Goal: Task Accomplishment & Management: Complete application form

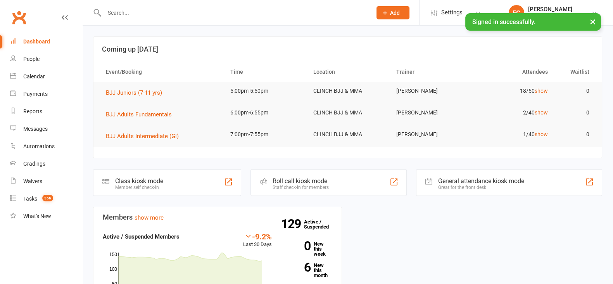
click at [203, 13] on input "text" at bounding box center [234, 12] width 265 height 11
paste input "Aura"
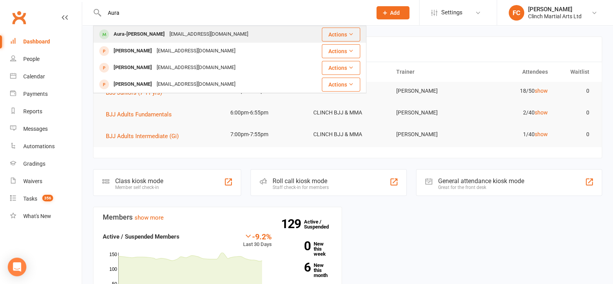
type input "Aura"
click at [151, 33] on div "Aura-[PERSON_NAME]" at bounding box center [139, 34] width 56 height 11
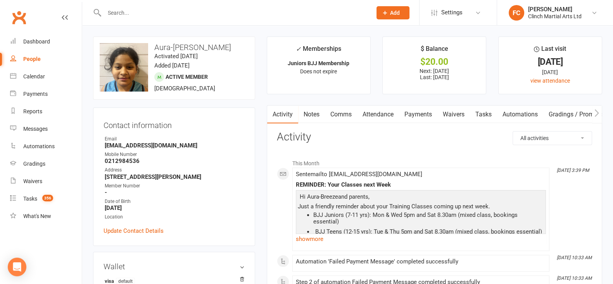
click at [415, 115] on link "Payments" at bounding box center [418, 115] width 38 height 18
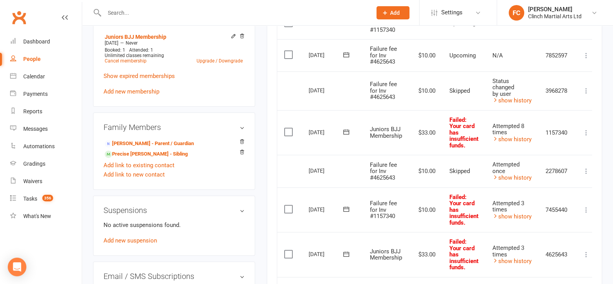
scroll to position [388, 0]
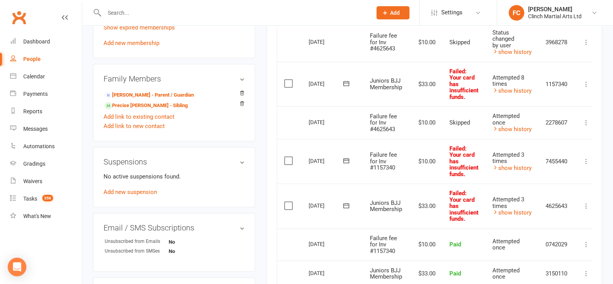
click at [346, 205] on icon at bounding box center [347, 206] width 8 height 8
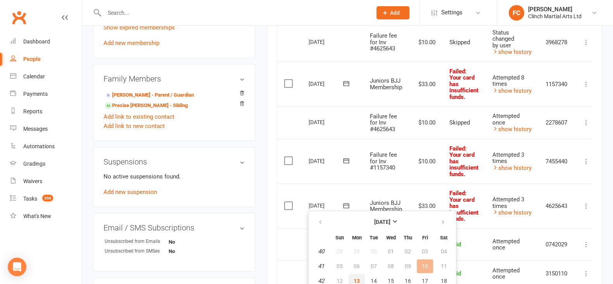
click at [356, 278] on span "13" at bounding box center [357, 281] width 6 height 6
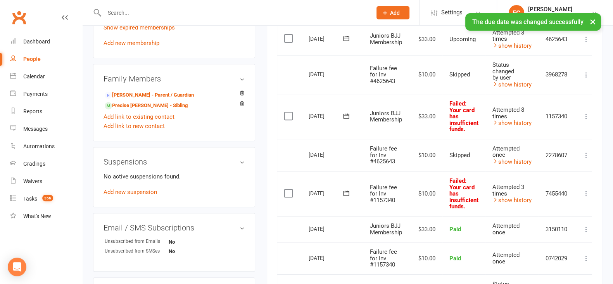
click at [343, 194] on icon at bounding box center [346, 192] width 6 height 5
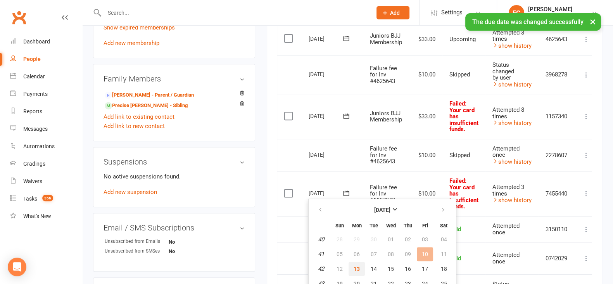
click at [358, 267] on span "13" at bounding box center [357, 269] width 6 height 6
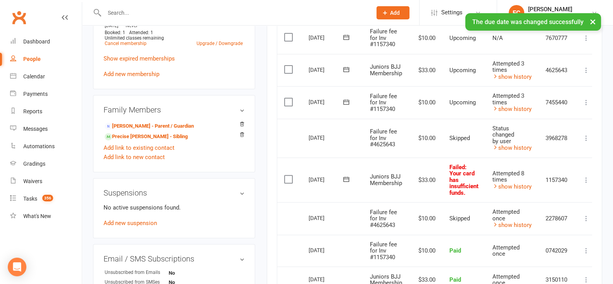
scroll to position [339, 0]
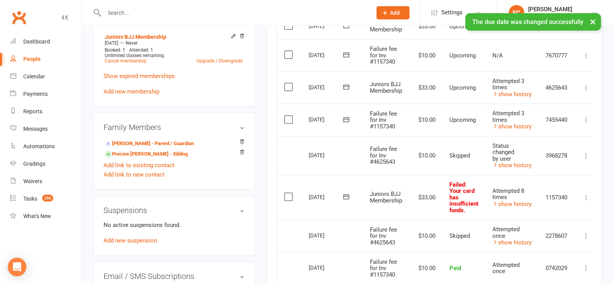
click at [343, 198] on icon at bounding box center [347, 197] width 8 height 8
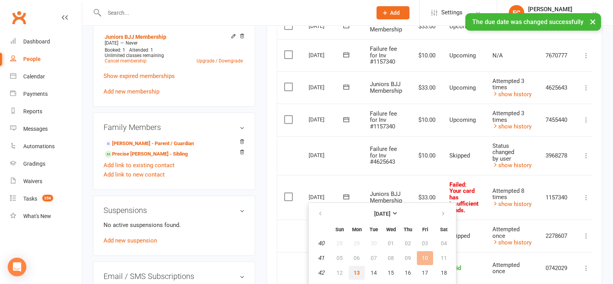
click at [357, 272] on span "13" at bounding box center [357, 273] width 6 height 6
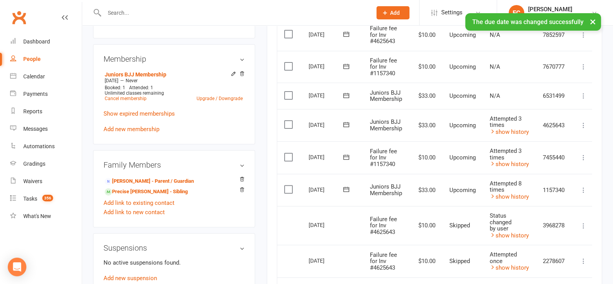
scroll to position [291, 0]
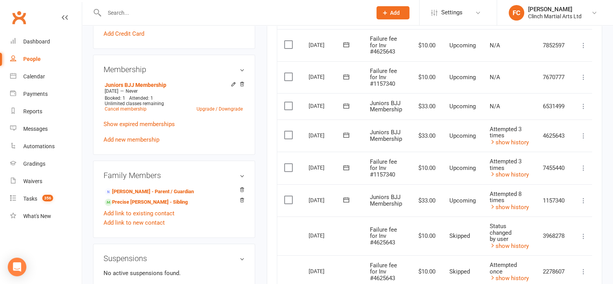
click at [347, 71] on span at bounding box center [346, 77] width 19 height 12
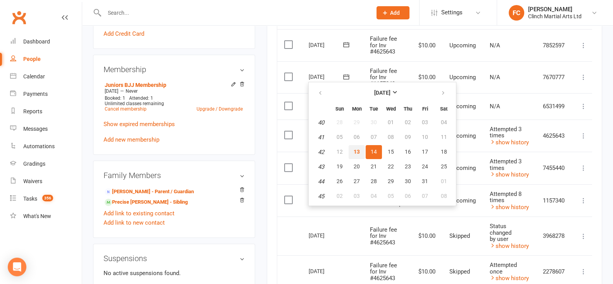
click at [354, 151] on span "13" at bounding box center [357, 152] width 6 height 6
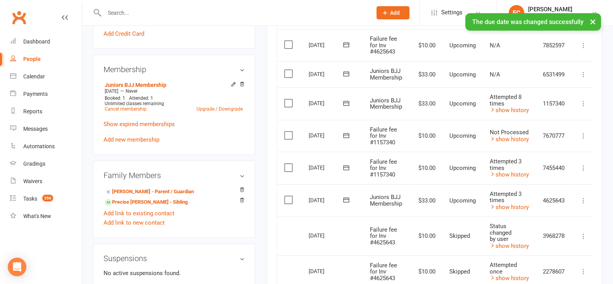
click at [289, 134] on label at bounding box center [289, 136] width 10 height 8
click at [289, 132] on input "checkbox" at bounding box center [286, 132] width 5 height 0
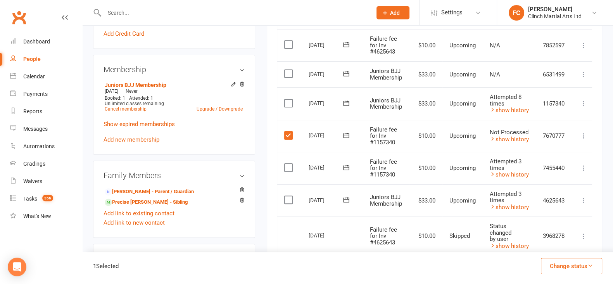
click at [553, 262] on button "Change status" at bounding box center [571, 266] width 61 height 16
click at [550, 246] on link "Skipped" at bounding box center [563, 245] width 77 height 16
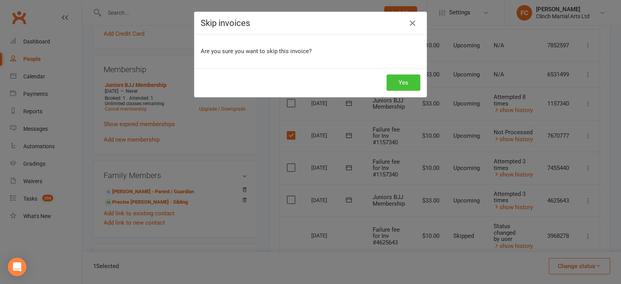
click at [399, 77] on button "Yes" at bounding box center [403, 82] width 34 height 16
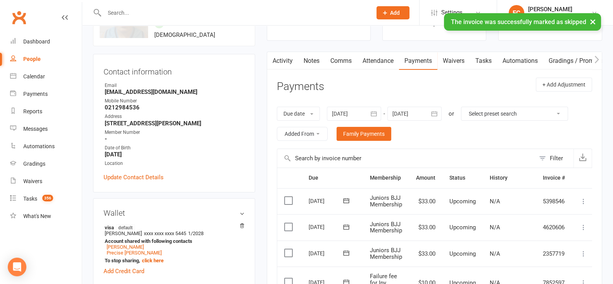
scroll to position [0, 0]
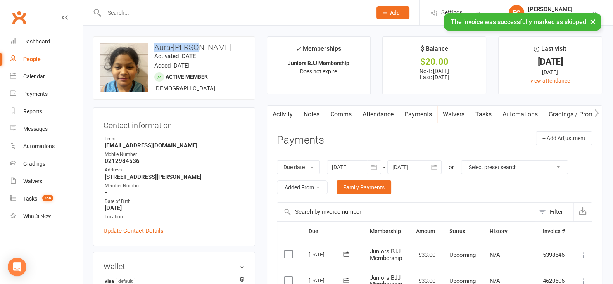
drag, startPoint x: 155, startPoint y: 44, endPoint x: 195, endPoint y: 46, distance: 40.0
click at [195, 46] on h3 "Aura-Breeze Kolone" at bounding box center [174, 47] width 149 height 9
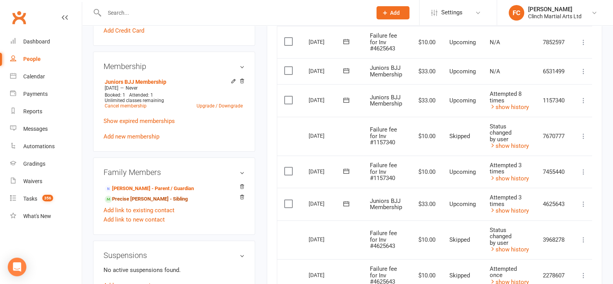
scroll to position [242, 0]
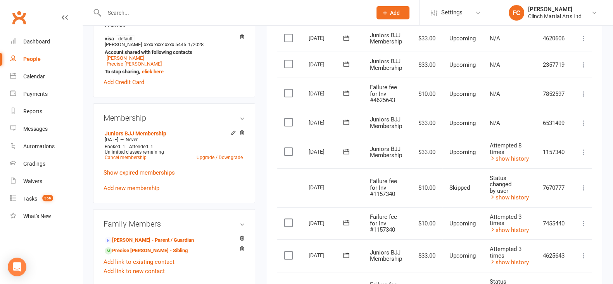
click at [347, 91] on icon at bounding box center [347, 93] width 8 height 8
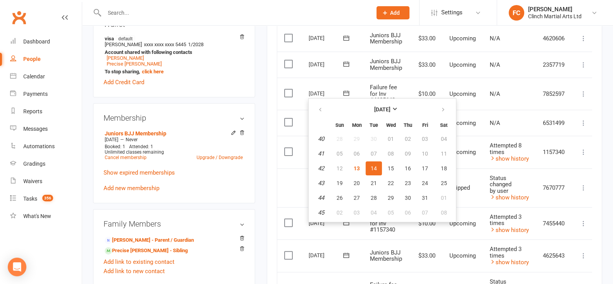
click at [291, 188] on td "Select this" at bounding box center [289, 187] width 24 height 39
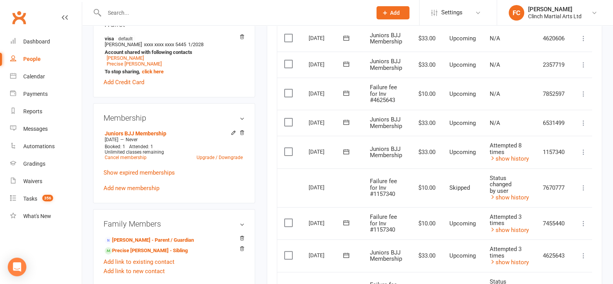
drag, startPoint x: 343, startPoint y: 90, endPoint x: 351, endPoint y: 94, distance: 8.9
click at [343, 90] on icon at bounding box center [347, 93] width 8 height 8
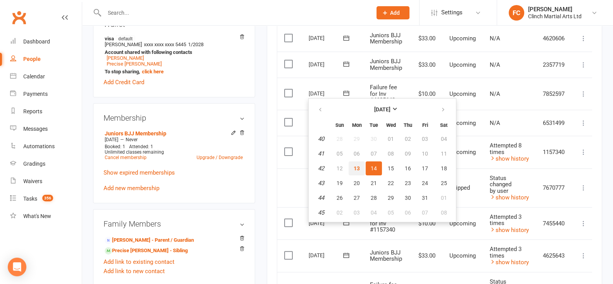
click at [358, 165] on span "13" at bounding box center [357, 168] width 6 height 6
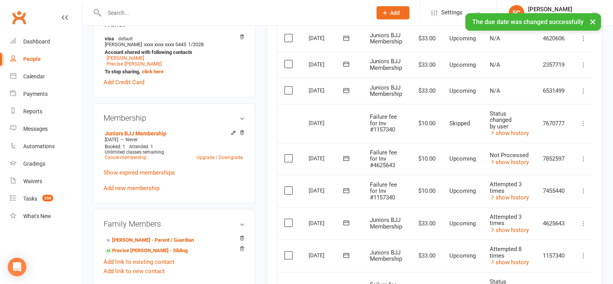
click at [287, 157] on label at bounding box center [289, 158] width 10 height 8
click at [287, 154] on input "checkbox" at bounding box center [286, 154] width 5 height 0
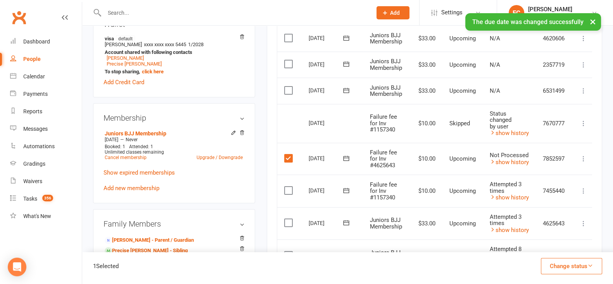
click at [566, 266] on button "Change status" at bounding box center [571, 266] width 61 height 16
click at [553, 243] on link "Skipped" at bounding box center [563, 245] width 77 height 16
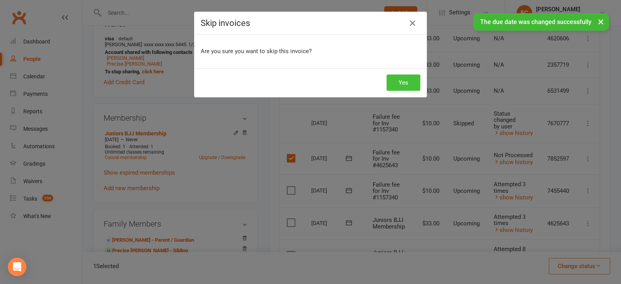
click at [401, 76] on button "Yes" at bounding box center [403, 82] width 34 height 16
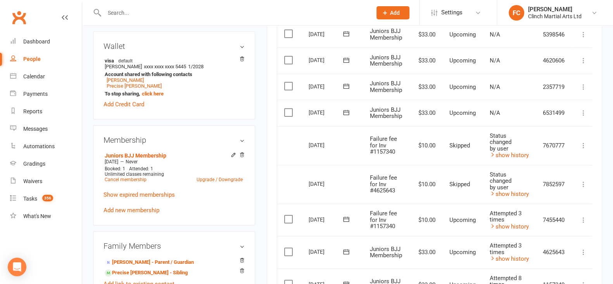
scroll to position [145, 0]
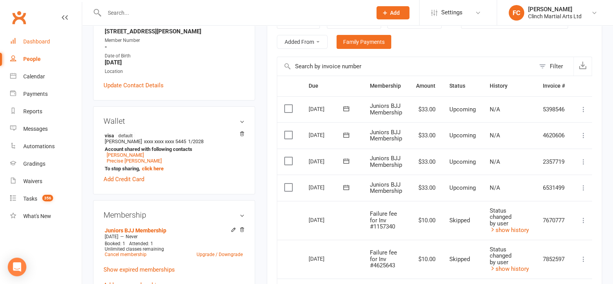
click at [31, 42] on div "Dashboard" at bounding box center [36, 41] width 27 height 6
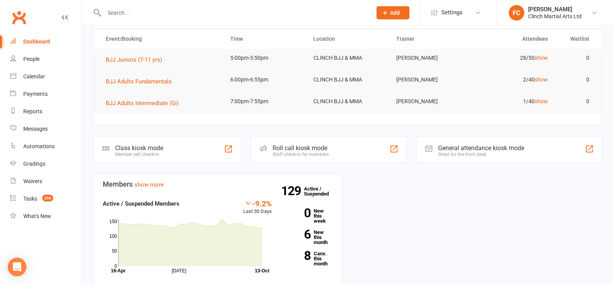
scroll to position [97, 0]
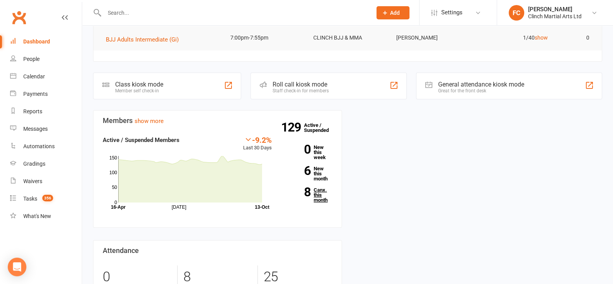
click at [316, 194] on link "8 Canx. this month" at bounding box center [308, 194] width 48 height 15
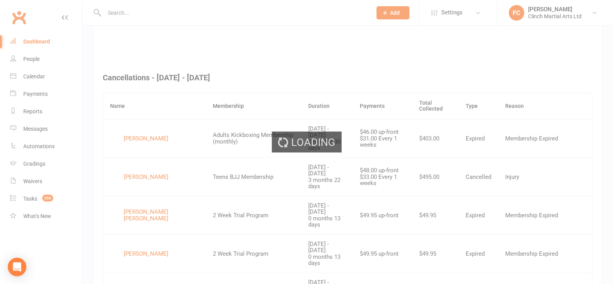
scroll to position [309, 0]
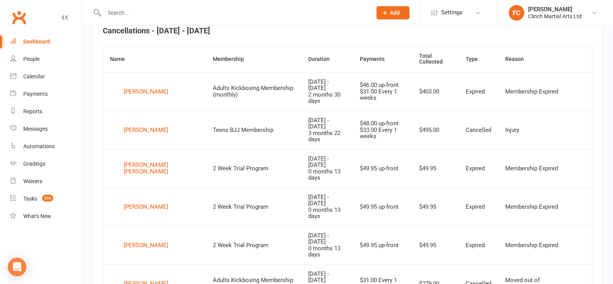
drag, startPoint x: 139, startPoint y: 83, endPoint x: 339, endPoint y: 154, distance: 212.5
click at [339, 154] on td "Oct 6, 2025 - Oct 19, 2025 0 months 13 days" at bounding box center [327, 168] width 52 height 38
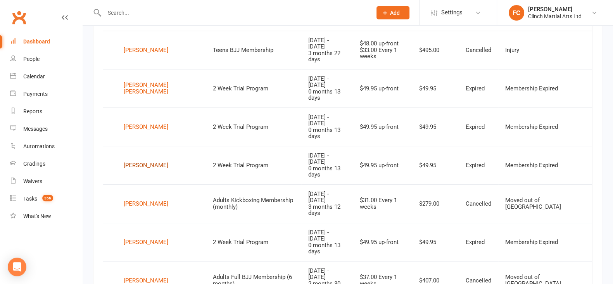
scroll to position [406, 0]
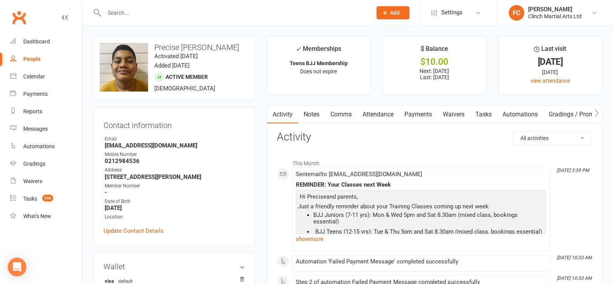
click at [413, 114] on link "Payments" at bounding box center [418, 115] width 38 height 18
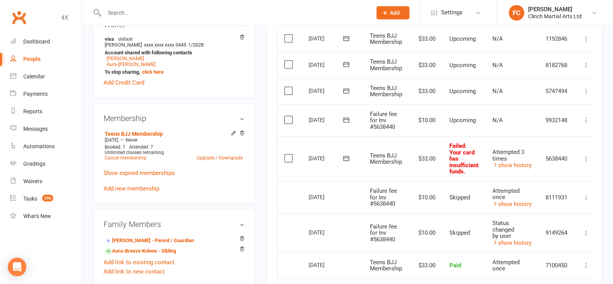
scroll to position [242, 0]
click at [345, 155] on icon at bounding box center [347, 158] width 8 height 8
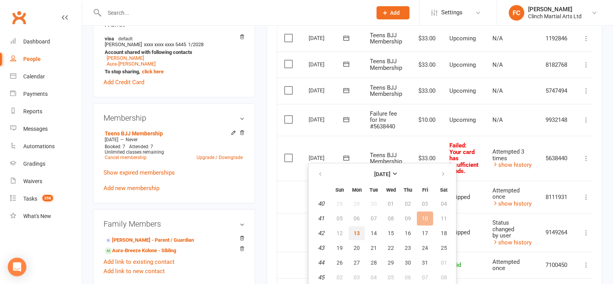
click at [358, 232] on span "13" at bounding box center [357, 233] width 6 height 6
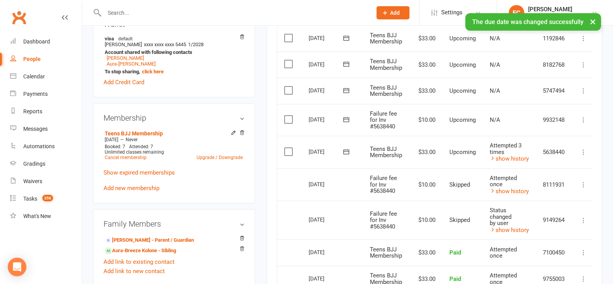
click at [345, 119] on icon at bounding box center [346, 119] width 6 height 5
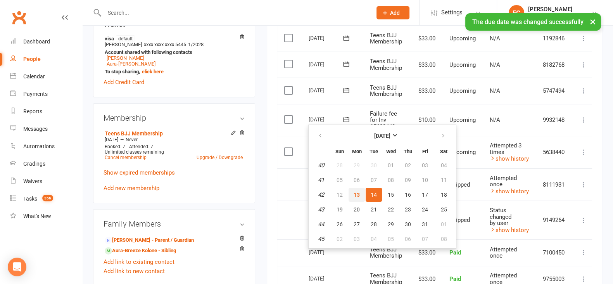
drag, startPoint x: 355, startPoint y: 194, endPoint x: 355, endPoint y: 54, distance: 140.4
click at [354, 195] on span "13" at bounding box center [357, 195] width 6 height 6
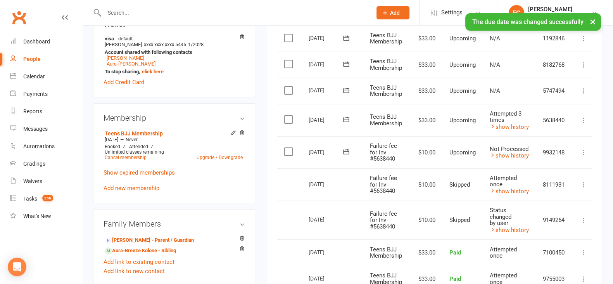
click at [286, 152] on label at bounding box center [289, 152] width 10 height 8
click at [286, 148] on input "checkbox" at bounding box center [286, 148] width 5 height 0
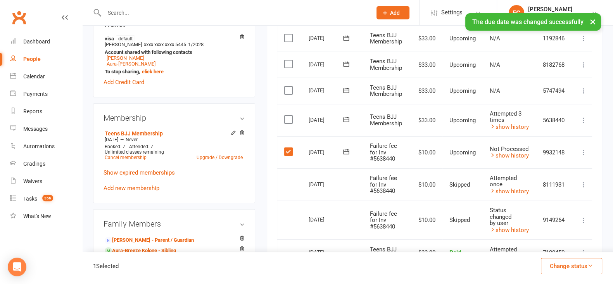
click at [563, 267] on button "Change status" at bounding box center [571, 266] width 61 height 16
click at [556, 251] on link "Skipped" at bounding box center [563, 245] width 77 height 16
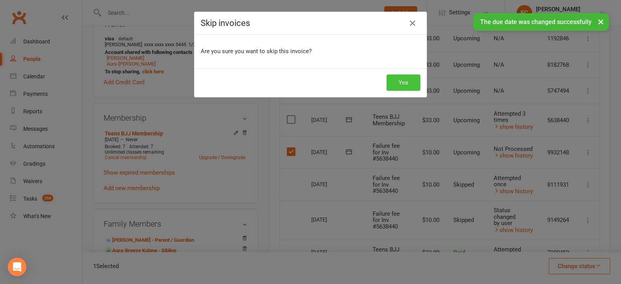
click at [400, 82] on button "Yes" at bounding box center [403, 82] width 34 height 16
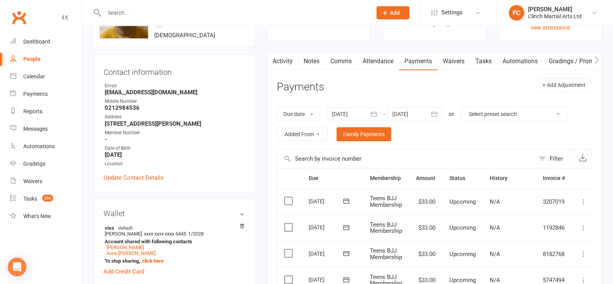
scroll to position [0, 0]
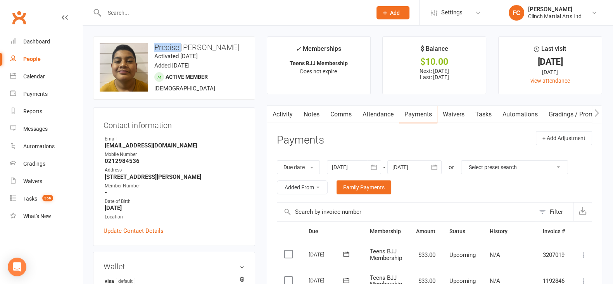
drag, startPoint x: 155, startPoint y: 43, endPoint x: 180, endPoint y: 48, distance: 25.7
click at [180, 48] on h3 "Precise Walters" at bounding box center [174, 47] width 149 height 9
copy h3 "Precise"
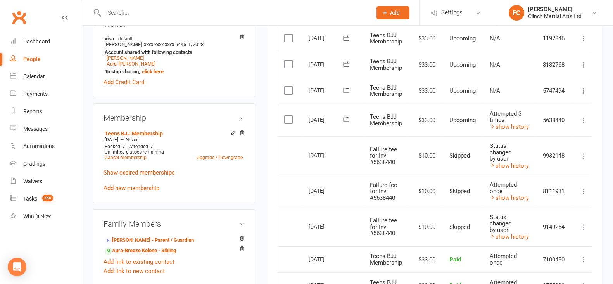
scroll to position [194, 0]
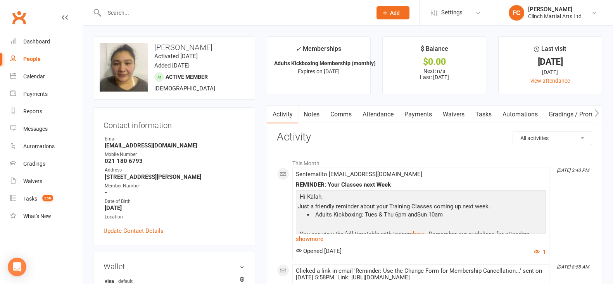
click at [419, 113] on link "Payments" at bounding box center [418, 115] width 38 height 18
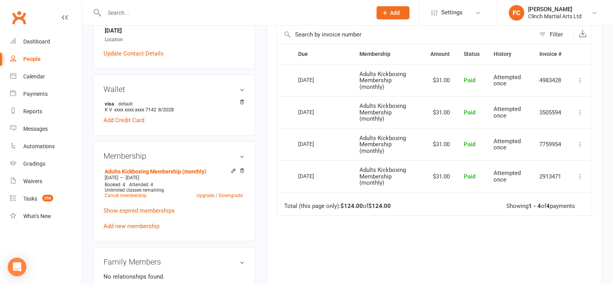
scroll to position [194, 0]
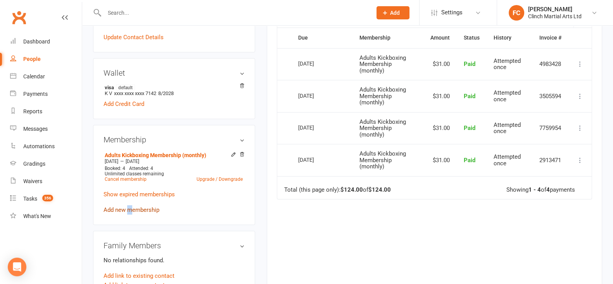
click at [130, 209] on link "Add new membership" at bounding box center [132, 209] width 56 height 7
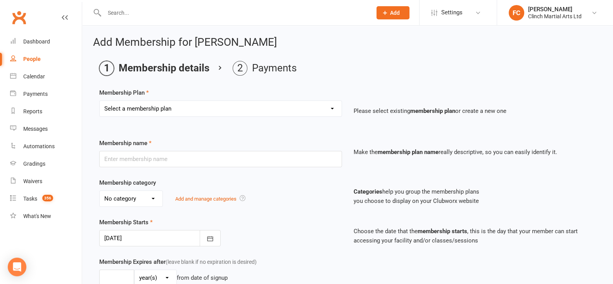
click at [155, 109] on select "Select a membership plan Juniors BJJ Membership 2 Week Trial Program Adults Ful…" at bounding box center [221, 109] width 242 height 16
select select "3"
click at [100, 101] on select "Select a membership plan Juniors BJJ Membership 2 Week Trial Program Adults Ful…" at bounding box center [221, 109] width 242 height 16
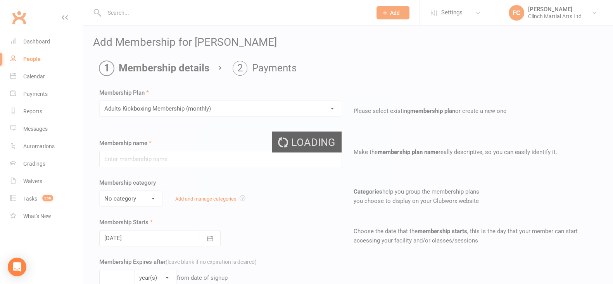
type input "Adults Kickboxing Membership (monthly)"
select select "1"
type input "3"
select select "2"
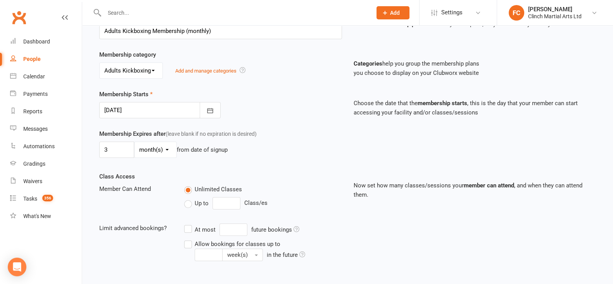
scroll to position [145, 0]
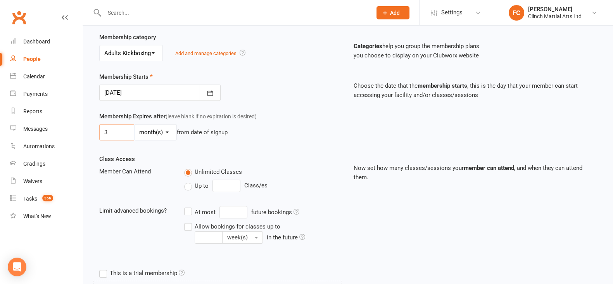
drag, startPoint x: 118, startPoint y: 133, endPoint x: 85, endPoint y: 127, distance: 33.2
click at [85, 127] on div "Add Membership for Kalah Brunt Membership details Payments Membership Plan Sele…" at bounding box center [347, 243] width 531 height 727
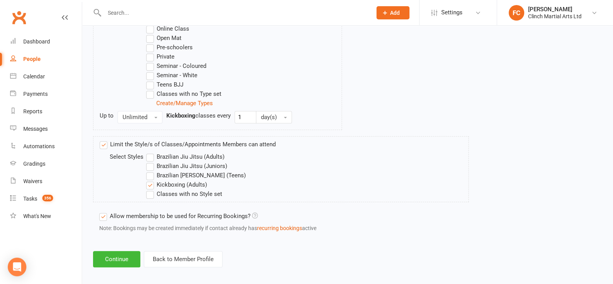
scroll to position [478, 0]
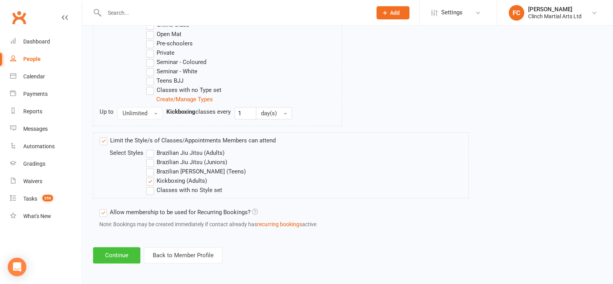
type input "0"
drag, startPoint x: 112, startPoint y: 255, endPoint x: 116, endPoint y: 251, distance: 5.5
click at [112, 255] on button "Continue" at bounding box center [116, 255] width 47 height 16
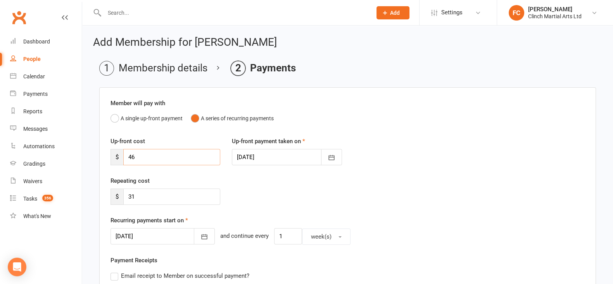
drag, startPoint x: 140, startPoint y: 159, endPoint x: 118, endPoint y: 159, distance: 21.7
click at [118, 159] on div "$ 46" at bounding box center [166, 157] width 110 height 16
type input "0"
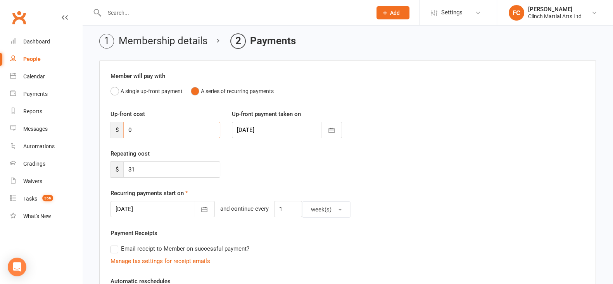
scroll to position [48, 0]
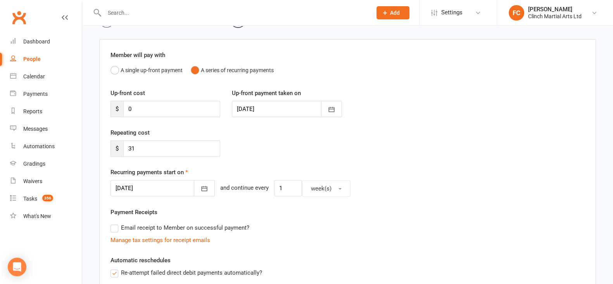
click at [147, 189] on div at bounding box center [163, 188] width 104 height 16
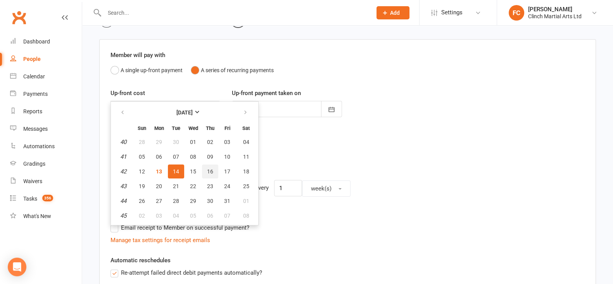
click at [210, 170] on span "16" at bounding box center [210, 171] width 6 height 6
type input "16 Oct 2025"
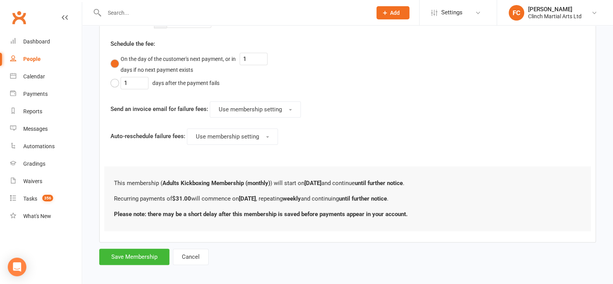
scroll to position [388, 0]
click at [137, 256] on button "Save Membership" at bounding box center [134, 257] width 70 height 16
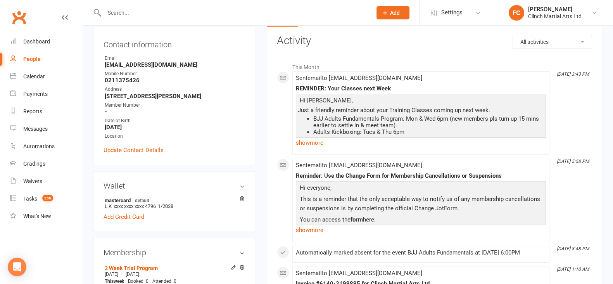
scroll to position [48, 0]
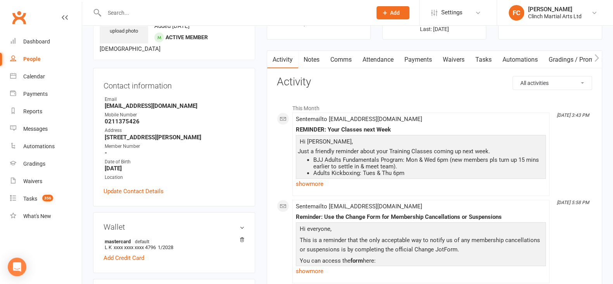
click at [422, 60] on link "Payments" at bounding box center [418, 60] width 38 height 18
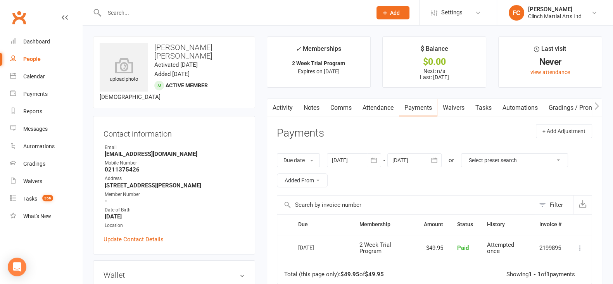
click at [381, 109] on link "Attendance" at bounding box center [378, 108] width 42 height 18
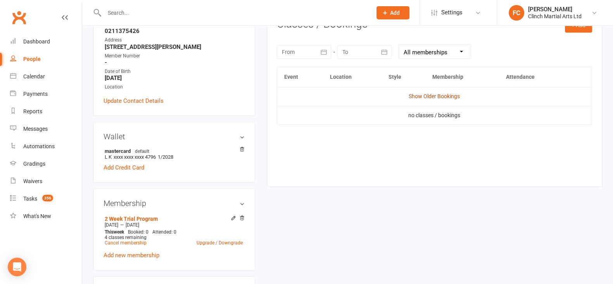
scroll to position [97, 0]
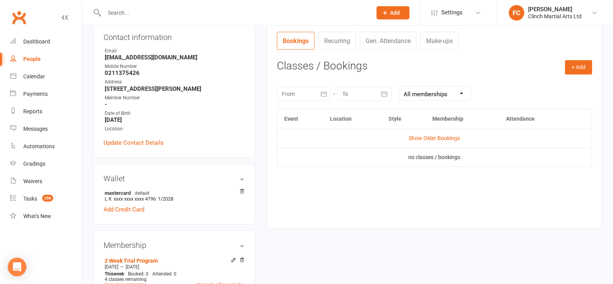
click at [416, 144] on td "Show Older Bookings" at bounding box center [434, 138] width 315 height 19
click at [427, 135] on link "Show Older Bookings" at bounding box center [434, 138] width 51 height 6
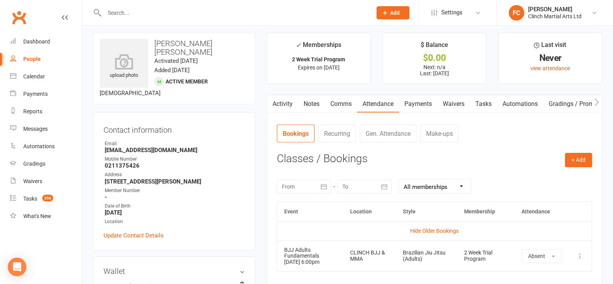
scroll to position [0, 0]
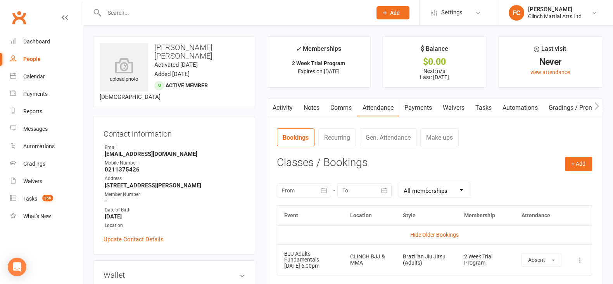
click at [421, 109] on link "Payments" at bounding box center [418, 108] width 38 height 18
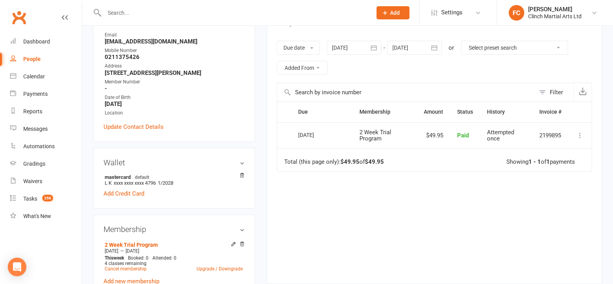
scroll to position [145, 0]
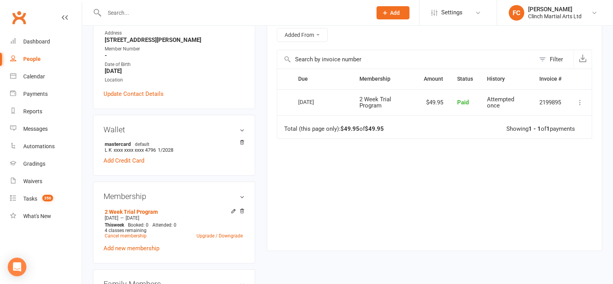
click at [124, 251] on div "2 Week Trial Program Oct 6 2025 — Oct 19 2025 This week Booked: 0 Attended: 0 4…" at bounding box center [174, 229] width 141 height 47
click at [129, 246] on link "Add new membership" at bounding box center [132, 248] width 56 height 7
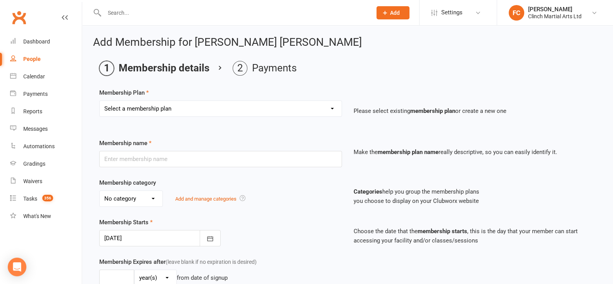
click at [135, 106] on select "Select a membership plan Juniors BJJ Membership 2 Week Trial Program Adults Ful…" at bounding box center [221, 109] width 242 height 16
select select "2"
click at [100, 101] on select "Select a membership plan Juniors BJJ Membership 2 Week Trial Program Adults Ful…" at bounding box center [221, 109] width 242 height 16
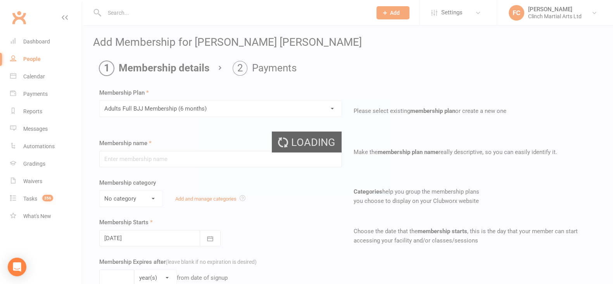
type input "Adults Full BJJ Membership (6 months)"
select select "0"
type input "6"
select select "2"
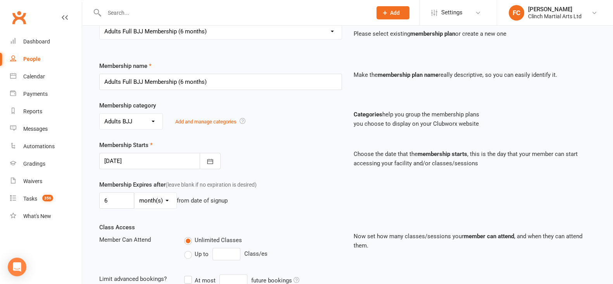
scroll to position [97, 0]
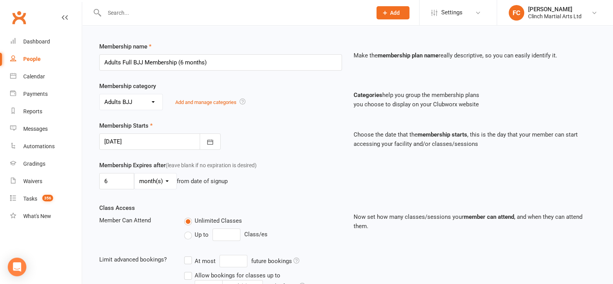
click at [137, 140] on div at bounding box center [159, 141] width 121 height 16
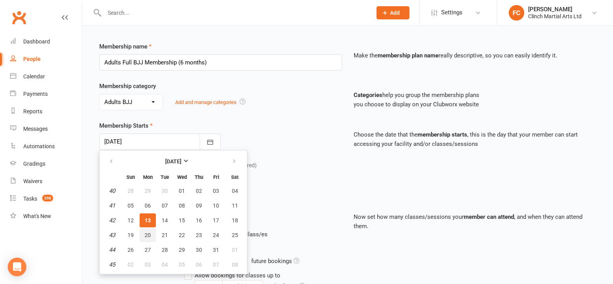
click at [147, 234] on span "20" at bounding box center [148, 235] width 6 height 6
type input "20 Oct 2025"
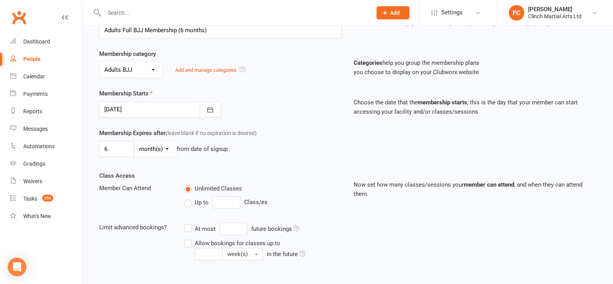
scroll to position [194, 0]
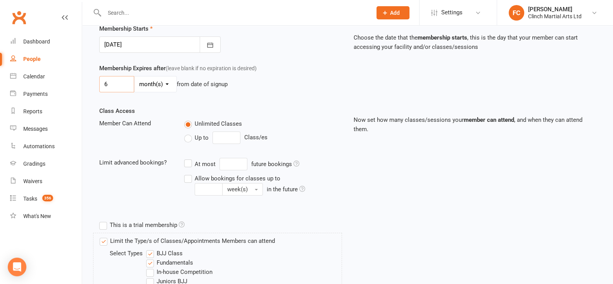
drag, startPoint x: 114, startPoint y: 81, endPoint x: 95, endPoint y: 81, distance: 19.4
click at [95, 81] on div "Membership Expires after (leave blank if no expiration is desired) 6 day(s) wee…" at bounding box center [220, 80] width 255 height 32
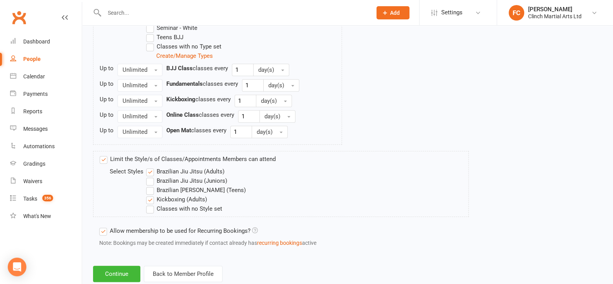
scroll to position [540, 0]
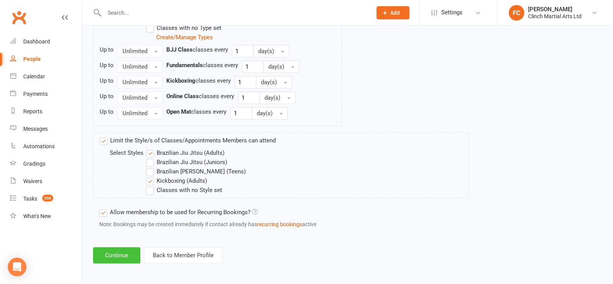
type input "0"
click at [116, 253] on button "Continue" at bounding box center [116, 255] width 47 height 16
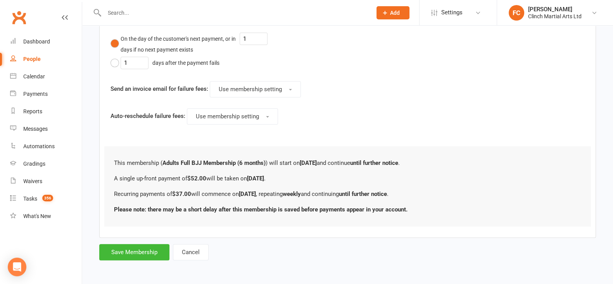
scroll to position [0, 0]
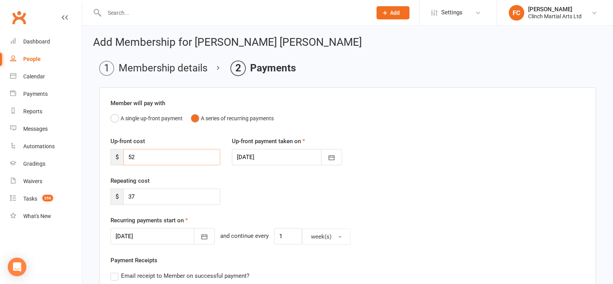
drag, startPoint x: 143, startPoint y: 152, endPoint x: 101, endPoint y: 154, distance: 41.9
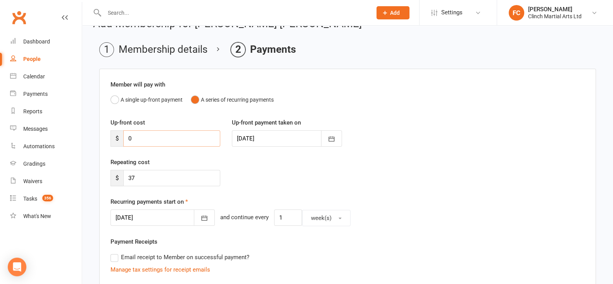
scroll to position [48, 0]
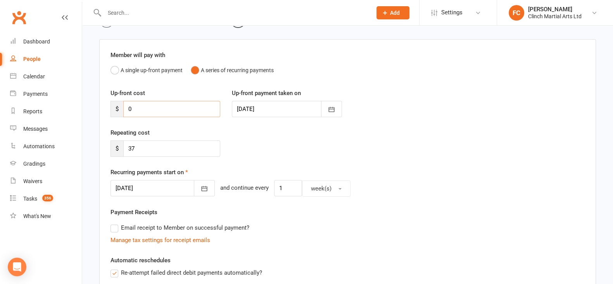
type input "0"
click at [138, 190] on div at bounding box center [163, 188] width 104 height 16
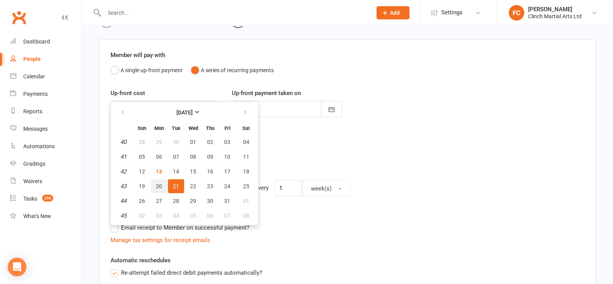
click at [157, 184] on span "20" at bounding box center [159, 186] width 6 height 6
type input "20 Oct 2025"
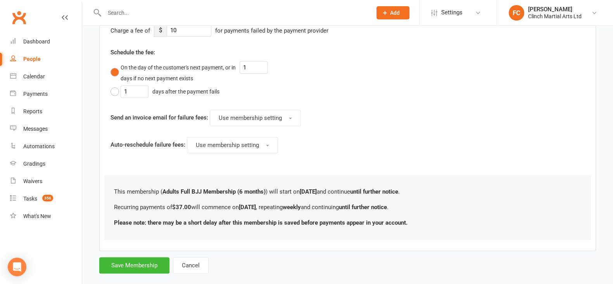
scroll to position [388, 0]
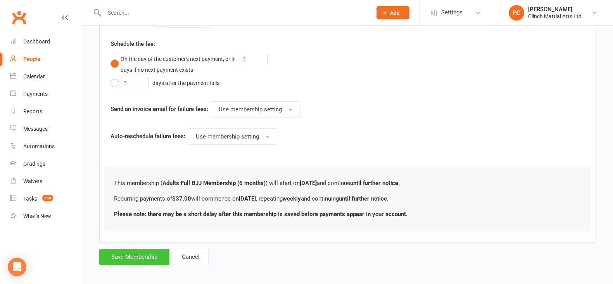
click at [128, 257] on button "Save Membership" at bounding box center [134, 257] width 70 height 16
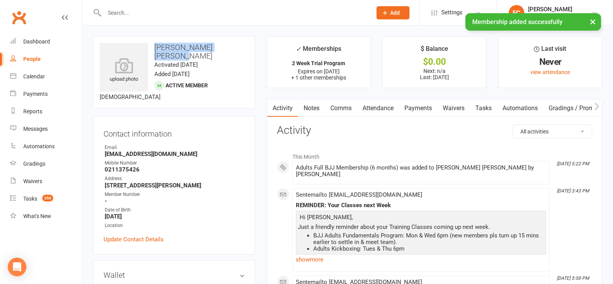
drag, startPoint x: 155, startPoint y: 45, endPoint x: 239, endPoint y: 40, distance: 83.9
click at [239, 40] on div "upload photo Lisa-Jane Maihi Pomare Activated 10 August, 2025 Added 9 August, 2…" at bounding box center [174, 72] width 162 height 72
copy h3 "Lisa-Jane Maihi Pomare"
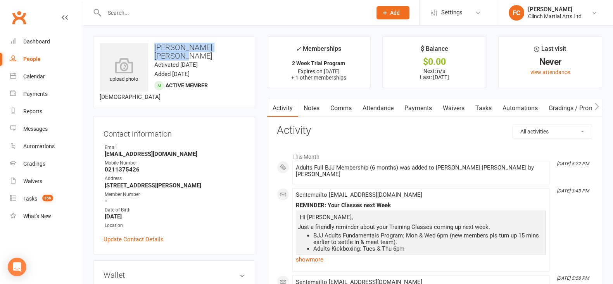
click at [411, 107] on link "Payments" at bounding box center [418, 108] width 38 height 18
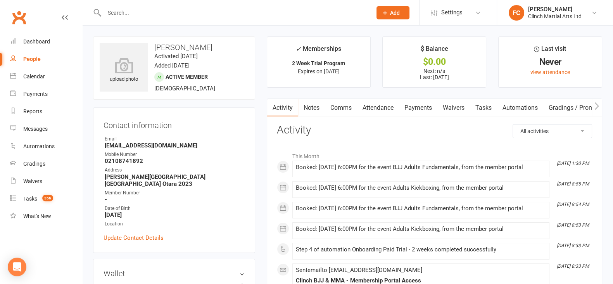
click at [420, 104] on link "Payments" at bounding box center [418, 108] width 38 height 18
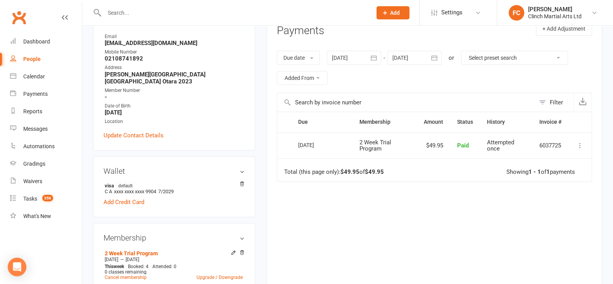
scroll to position [194, 0]
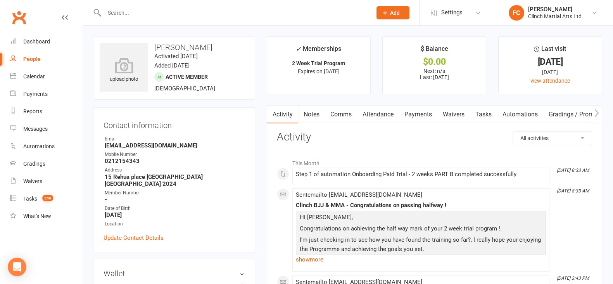
click at [419, 112] on link "Payments" at bounding box center [418, 115] width 38 height 18
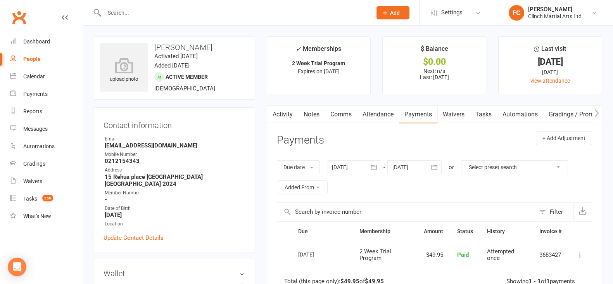
click at [382, 113] on link "Attendance" at bounding box center [378, 115] width 42 height 18
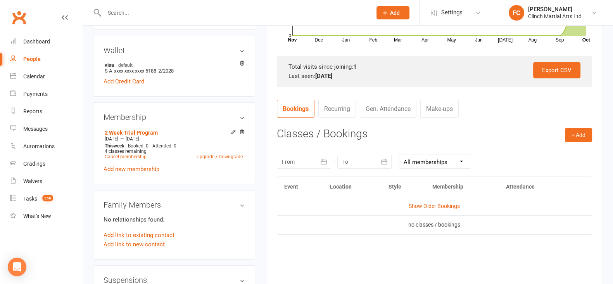
scroll to position [242, 0]
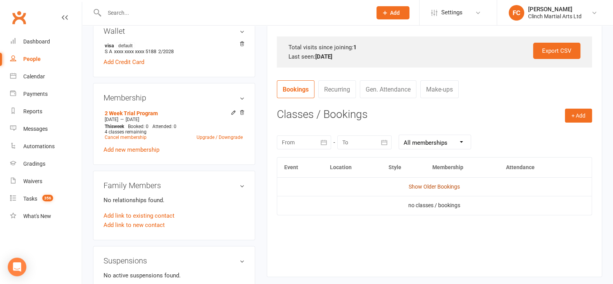
click at [426, 188] on link "Show Older Bookings" at bounding box center [434, 187] width 51 height 6
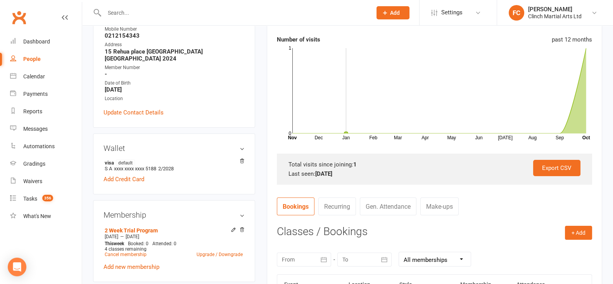
scroll to position [0, 0]
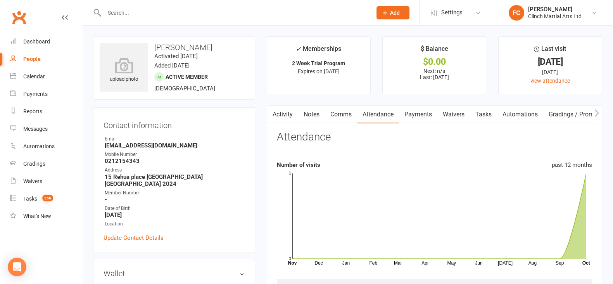
click at [419, 111] on link "Payments" at bounding box center [418, 115] width 38 height 18
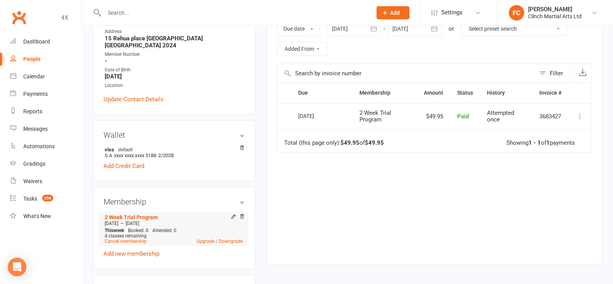
scroll to position [194, 0]
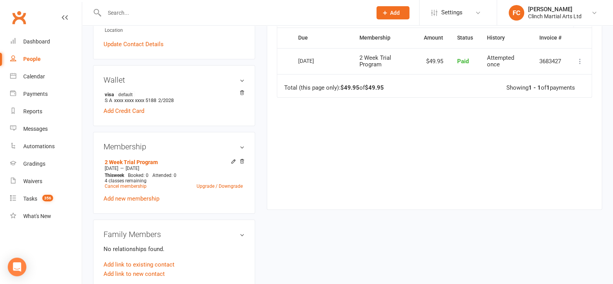
click at [133, 187] on div "2 Week Trial Program [DATE] — [DATE] This week Booked: 0 Attended: 0 4 classes …" at bounding box center [174, 180] width 141 height 47
click at [132, 195] on link "Add new membership" at bounding box center [132, 198] width 56 height 7
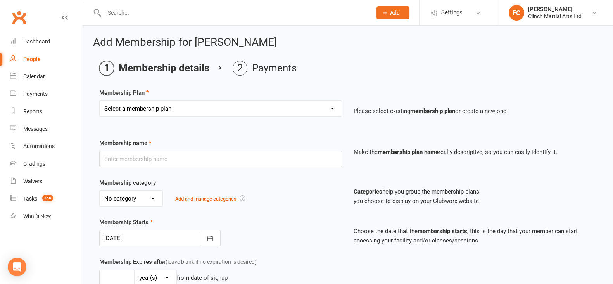
click at [134, 107] on select "Select a membership plan Juniors BJJ Membership 2 Week Trial Program Adults Ful…" at bounding box center [221, 109] width 242 height 16
select select "2"
click at [100, 101] on select "Select a membership plan Juniors BJJ Membership 2 Week Trial Program Adults Ful…" at bounding box center [221, 109] width 242 height 16
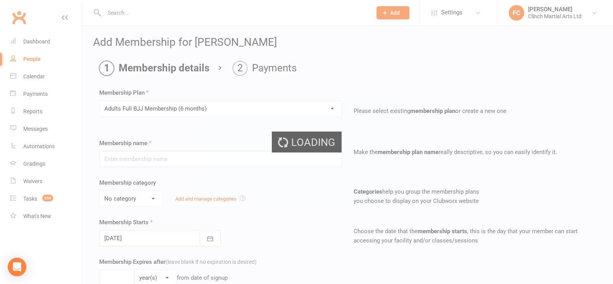
type input "Adults Full BJJ Membership (6 months)"
select select "0"
type input "6"
select select "2"
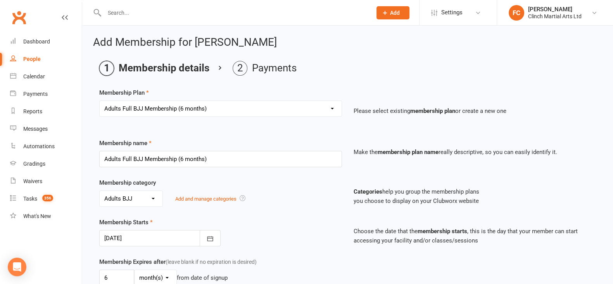
scroll to position [97, 0]
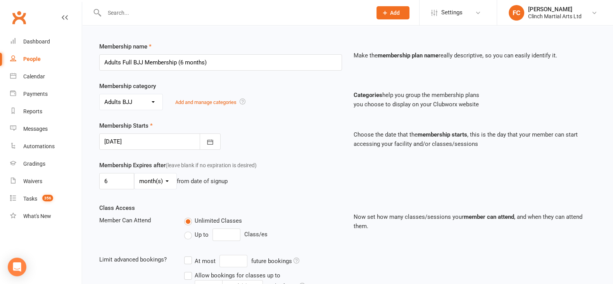
click at [137, 143] on div at bounding box center [159, 141] width 121 height 16
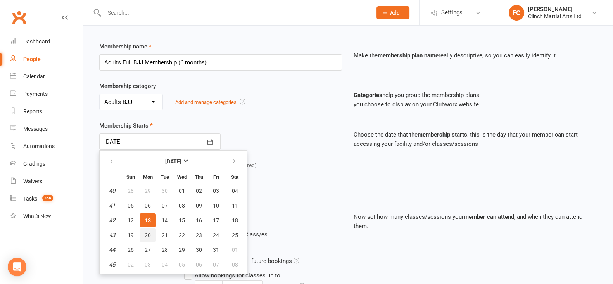
click at [147, 233] on span "20" at bounding box center [148, 235] width 6 height 6
type input "[DATE]"
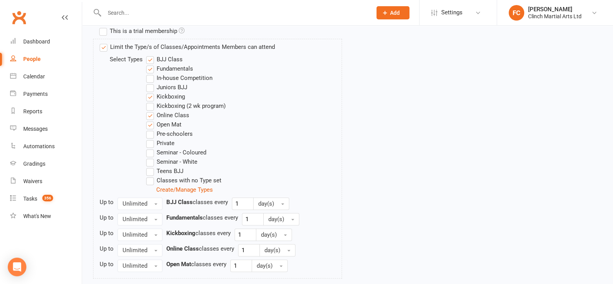
scroll to position [540, 0]
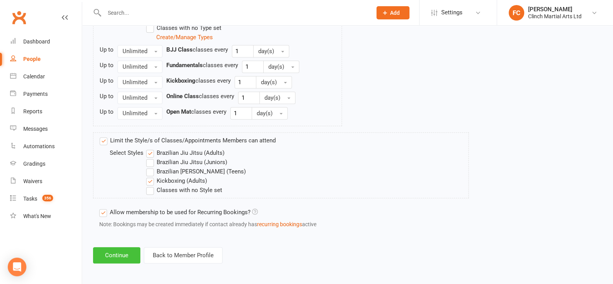
click at [122, 251] on button "Continue" at bounding box center [116, 255] width 47 height 16
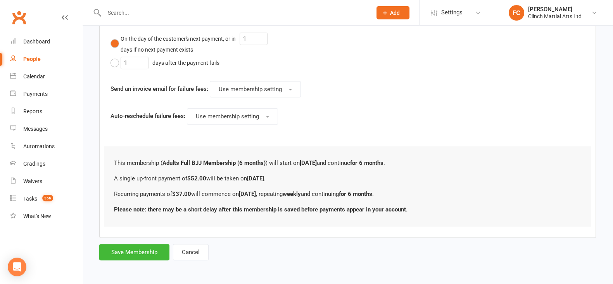
scroll to position [0, 0]
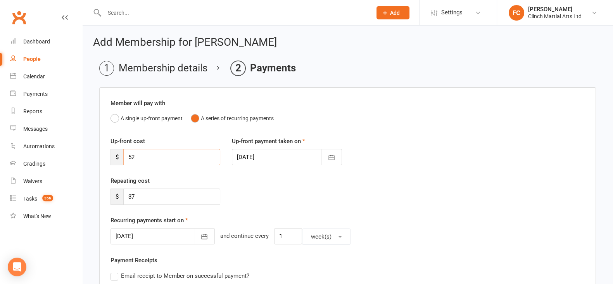
drag, startPoint x: 144, startPoint y: 156, endPoint x: 101, endPoint y: 152, distance: 42.9
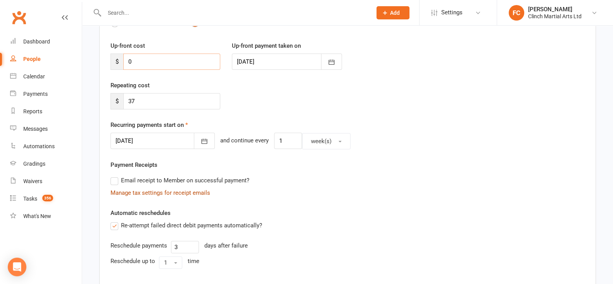
scroll to position [97, 0]
type input "0"
click at [144, 139] on div at bounding box center [163, 140] width 104 height 16
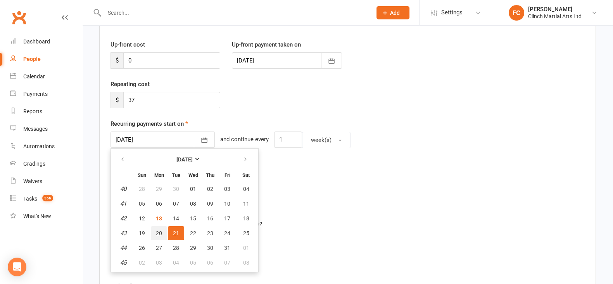
click at [159, 233] on span "20" at bounding box center [159, 233] width 6 height 6
type input "20 Oct 2025"
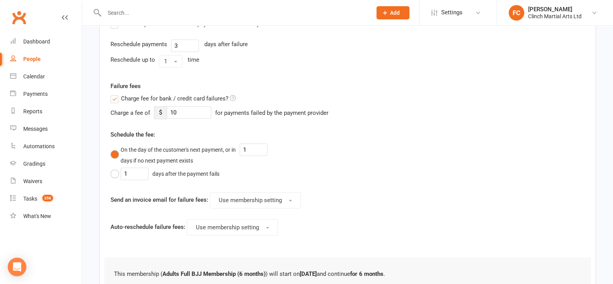
scroll to position [390, 0]
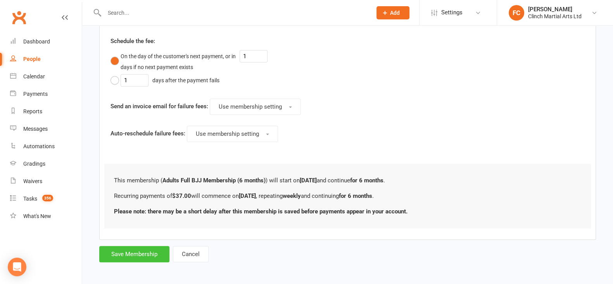
click at [126, 257] on button "Save Membership" at bounding box center [134, 254] width 70 height 16
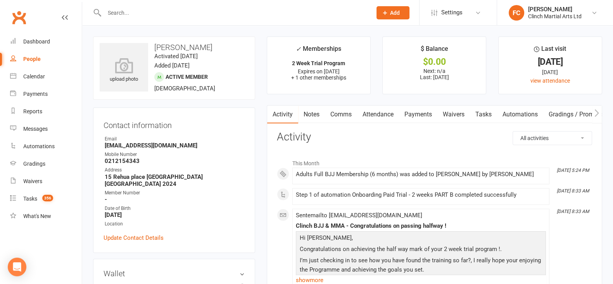
drag, startPoint x: 155, startPoint y: 45, endPoint x: 220, endPoint y: 55, distance: 65.6
click at [213, 45] on h3 "Steven Mihinui" at bounding box center [174, 47] width 149 height 9
copy h3 "Steven Mihinui"
click at [378, 142] on h3 "Activity" at bounding box center [434, 137] width 315 height 12
click at [415, 116] on link "Payments" at bounding box center [418, 115] width 38 height 18
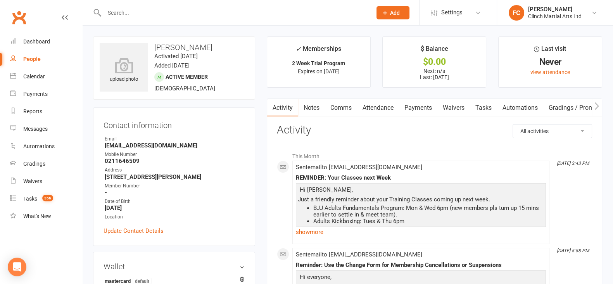
click at [421, 106] on link "Payments" at bounding box center [418, 108] width 38 height 18
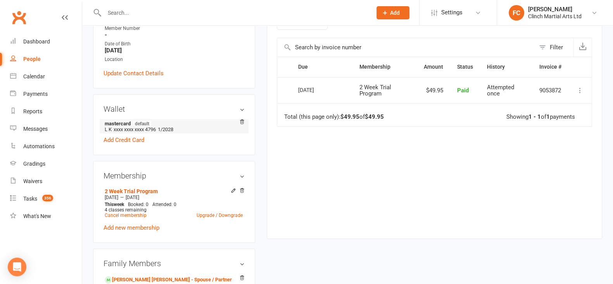
scroll to position [194, 0]
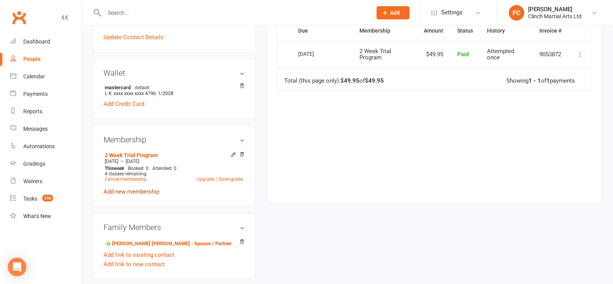
click at [139, 191] on link "Add new membership" at bounding box center [132, 191] width 56 height 7
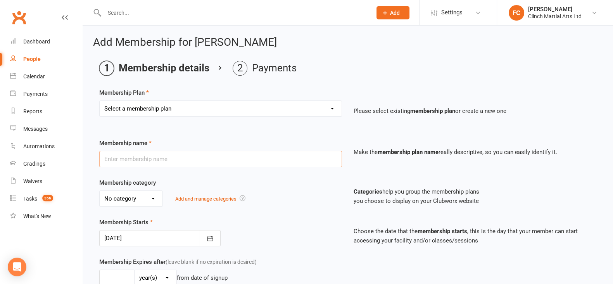
click at [134, 158] on input "text" at bounding box center [220, 159] width 243 height 16
click at [139, 108] on select "Select a membership plan Juniors BJJ Membership 2 Week Trial Program Adults Ful…" at bounding box center [221, 109] width 242 height 16
select select "2"
click at [100, 101] on select "Select a membership plan Juniors BJJ Membership 2 Week Trial Program Adults Ful…" at bounding box center [221, 109] width 242 height 16
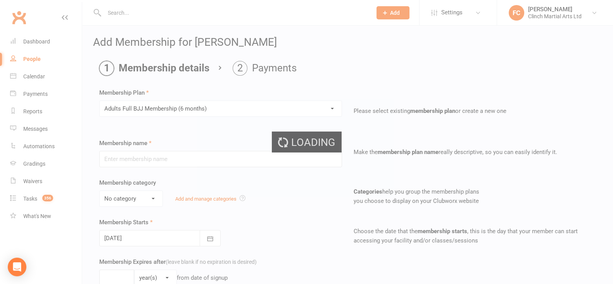
type input "Adults Full BJJ Membership (6 months)"
select select "0"
type input "6"
select select "2"
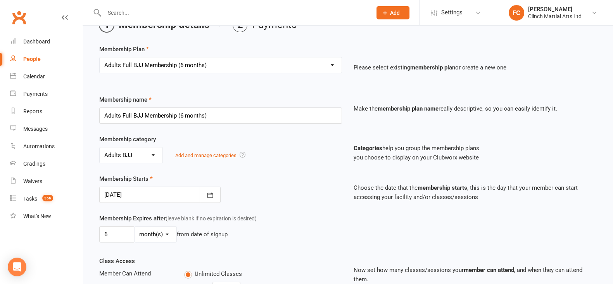
scroll to position [97, 0]
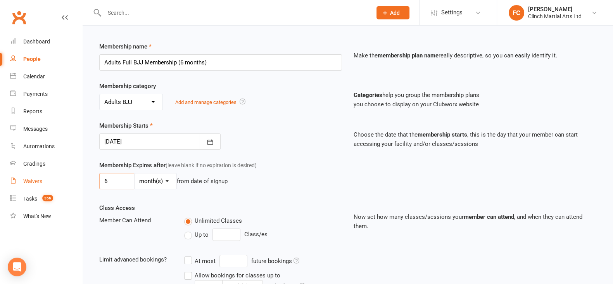
drag, startPoint x: 116, startPoint y: 175, endPoint x: 74, endPoint y: 176, distance: 41.9
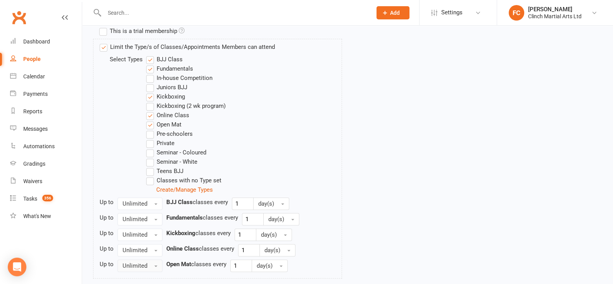
scroll to position [540, 0]
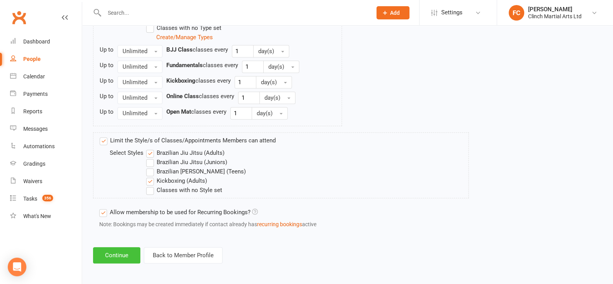
type input "0"
click at [111, 250] on button "Continue" at bounding box center [116, 255] width 47 height 16
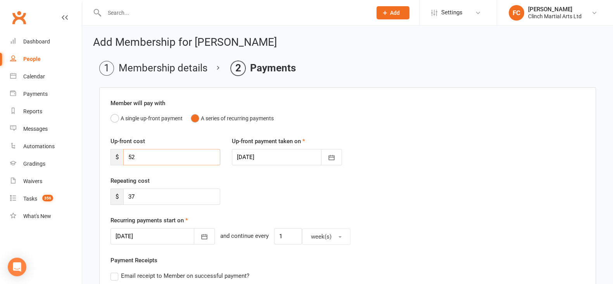
drag, startPoint x: 150, startPoint y: 153, endPoint x: 119, endPoint y: 152, distance: 30.7
click at [119, 152] on div "$ 52" at bounding box center [166, 157] width 110 height 16
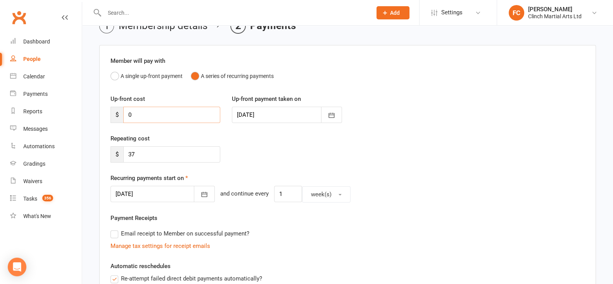
scroll to position [97, 0]
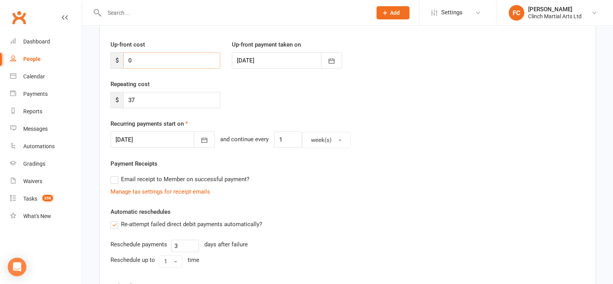
type input "0"
click at [144, 138] on div at bounding box center [163, 140] width 104 height 16
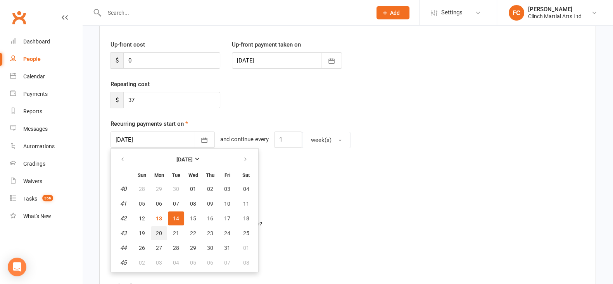
click at [159, 230] on span "20" at bounding box center [159, 233] width 6 height 6
type input "20 Oct 2025"
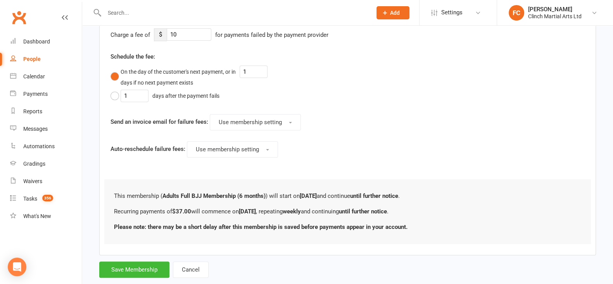
scroll to position [390, 0]
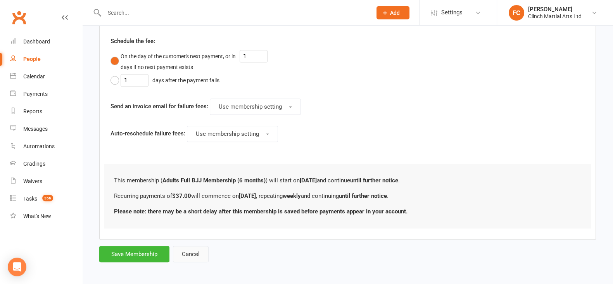
click at [183, 254] on button "Cancel" at bounding box center [191, 254] width 36 height 16
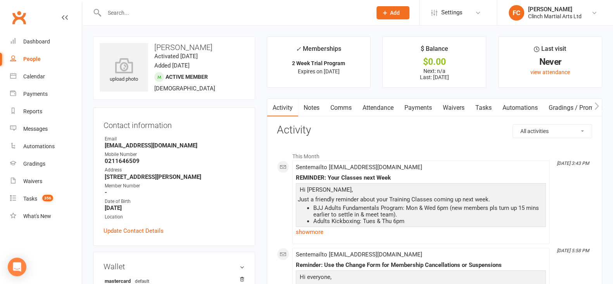
scroll to position [194, 0]
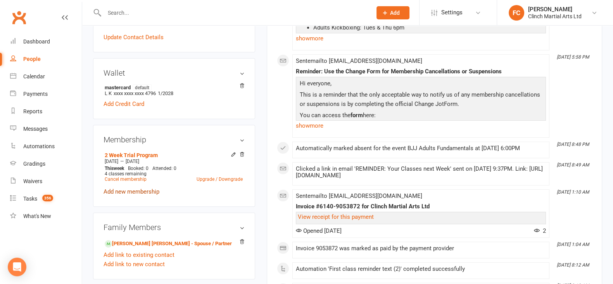
click at [129, 192] on link "Add new membership" at bounding box center [132, 191] width 56 height 7
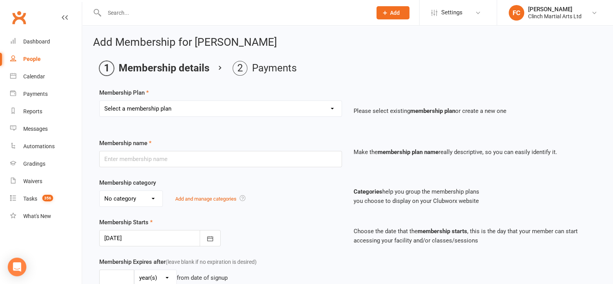
click at [137, 102] on select "Select a membership plan Juniors BJJ Membership 2 Week Trial Program Adults Ful…" at bounding box center [221, 109] width 242 height 16
select select "2"
click at [100, 101] on select "Select a membership plan Juniors BJJ Membership 2 Week Trial Program Adults Ful…" at bounding box center [221, 109] width 242 height 16
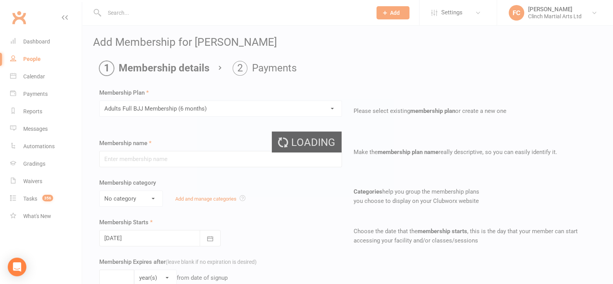
type input "Adults Full BJJ Membership (6 months)"
select select "0"
type input "6"
select select "2"
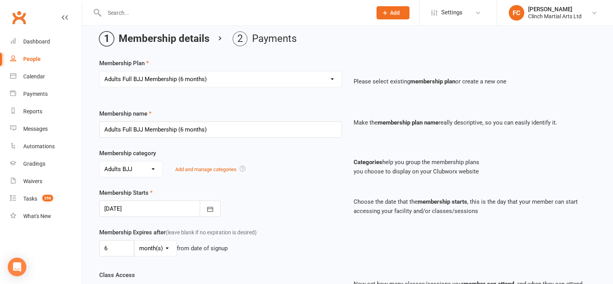
scroll to position [97, 0]
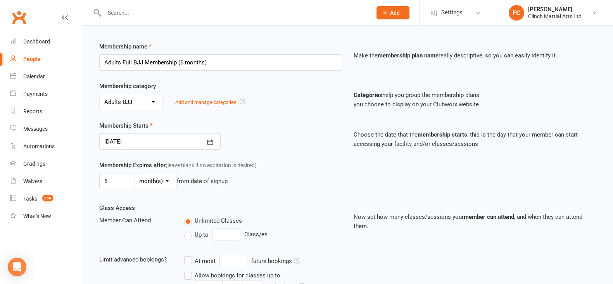
click at [133, 140] on div at bounding box center [159, 141] width 121 height 16
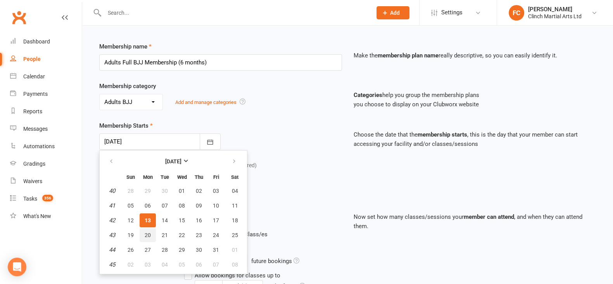
click at [148, 233] on span "20" at bounding box center [148, 235] width 6 height 6
type input "[DATE]"
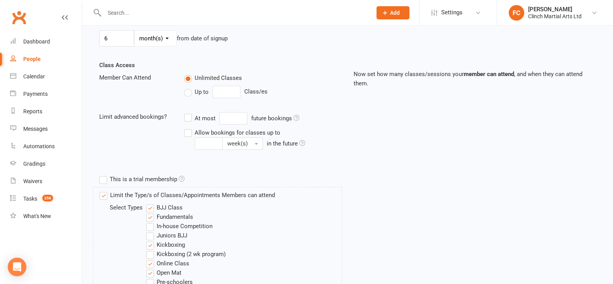
scroll to position [242, 0]
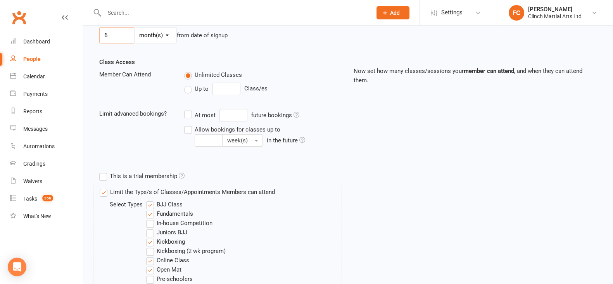
drag, startPoint x: 97, startPoint y: 35, endPoint x: 84, endPoint y: 35, distance: 12.4
click at [84, 35] on div "Add Membership for Jayden Ngatai Membership details Payments Membership Plan Se…" at bounding box center [347, 177] width 531 height 789
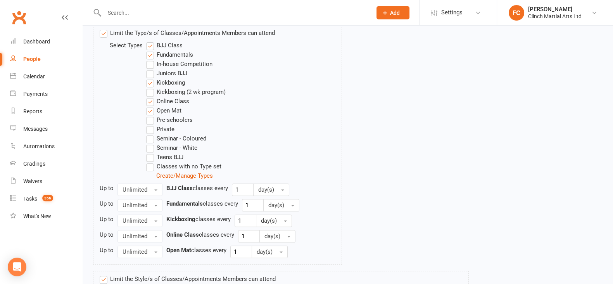
scroll to position [540, 0]
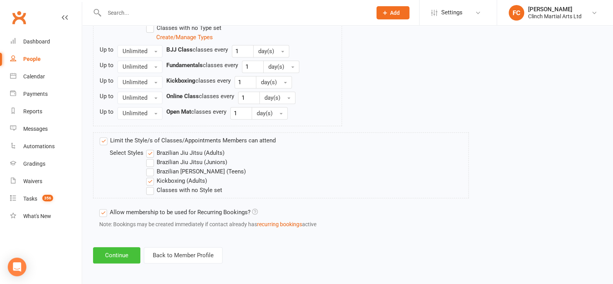
type input "0"
click at [117, 251] on button "Continue" at bounding box center [116, 255] width 47 height 16
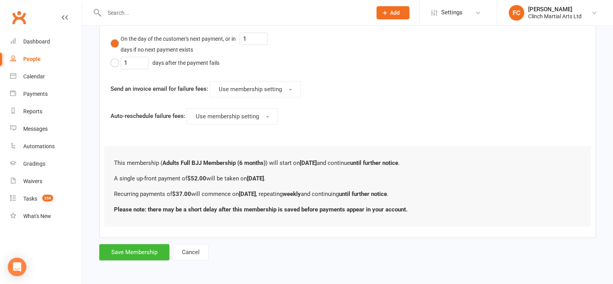
scroll to position [0, 0]
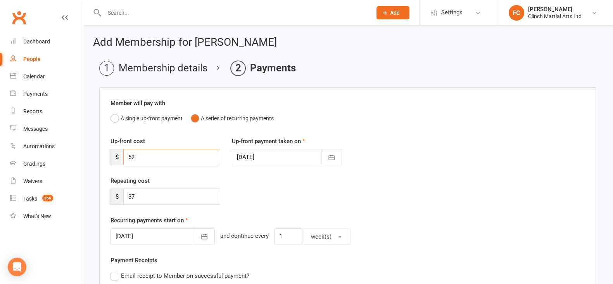
drag, startPoint x: 121, startPoint y: 154, endPoint x: 97, endPoint y: 154, distance: 24.4
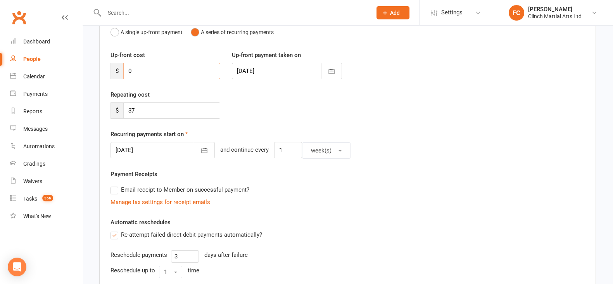
scroll to position [97, 0]
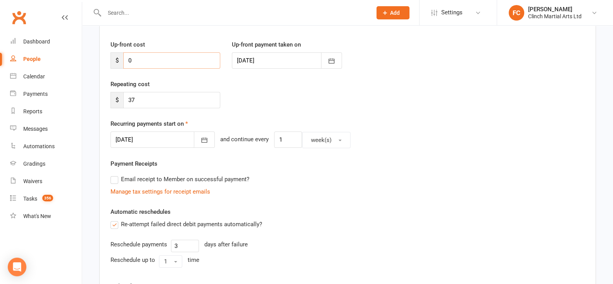
type input "0"
click at [152, 137] on div at bounding box center [163, 140] width 104 height 16
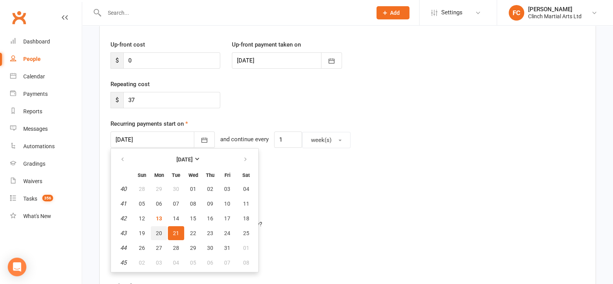
click at [156, 230] on span "20" at bounding box center [159, 233] width 6 height 6
type input "[DATE]"
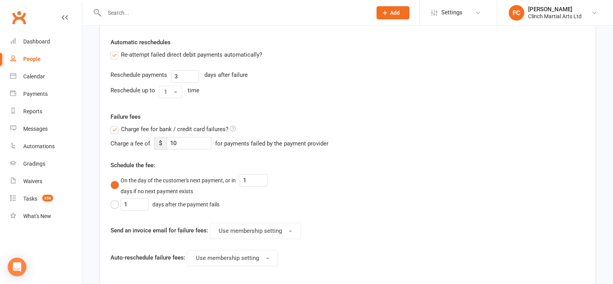
scroll to position [388, 0]
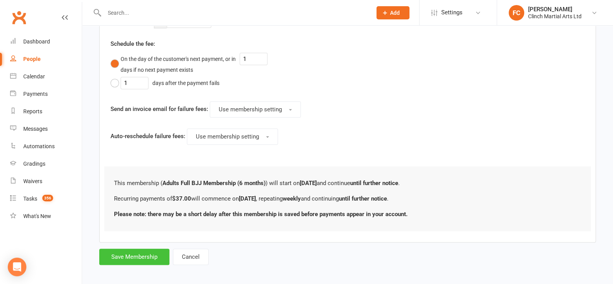
click at [132, 253] on button "Save Membership" at bounding box center [134, 257] width 70 height 16
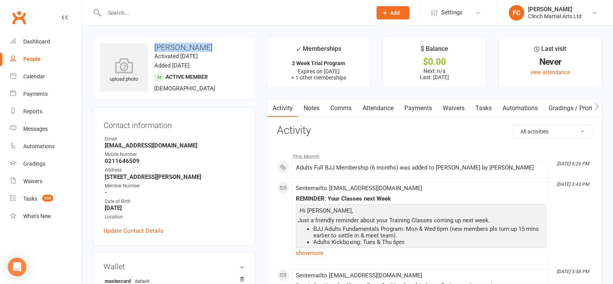
drag, startPoint x: 155, startPoint y: 45, endPoint x: 218, endPoint y: 38, distance: 63.6
click at [218, 38] on div "upload photo Jayden Ngatai Activated 10 August, 2025 Added 9 August, 2025 Activ…" at bounding box center [174, 67] width 162 height 63
copy h3 "Jayden Ngatai"
click at [420, 106] on link "Payments" at bounding box center [418, 108] width 38 height 18
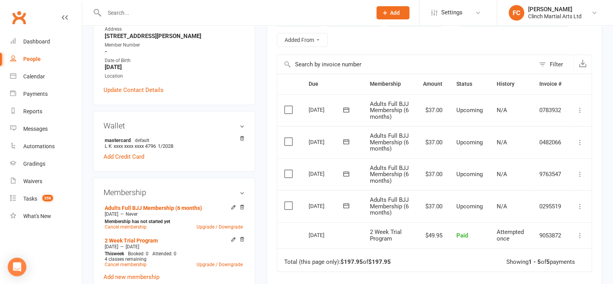
scroll to position [145, 0]
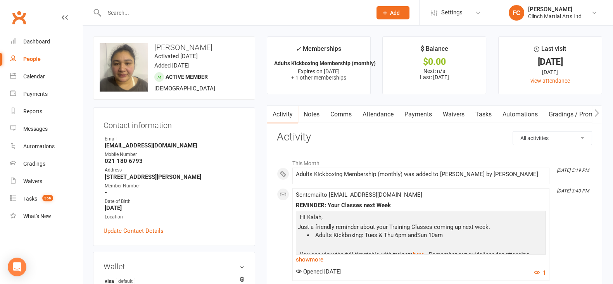
click at [420, 113] on link "Payments" at bounding box center [418, 115] width 38 height 18
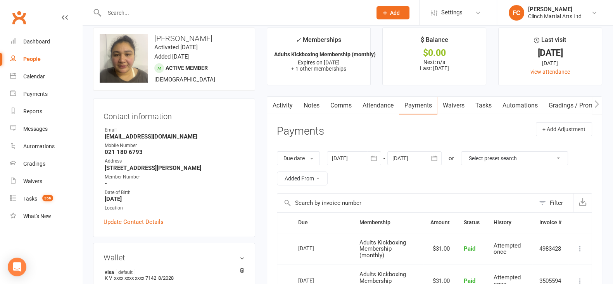
scroll to position [145, 0]
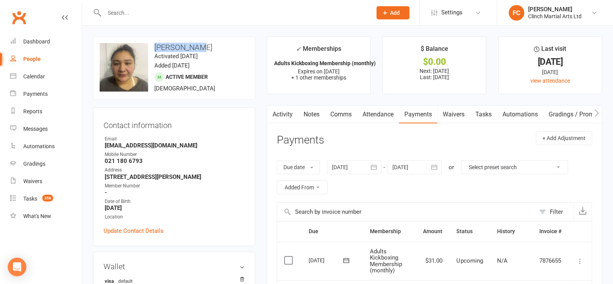
drag, startPoint x: 155, startPoint y: 45, endPoint x: 202, endPoint y: 45, distance: 47.3
click at [202, 45] on h3 "Kalah Brunt" at bounding box center [174, 47] width 149 height 9
copy h3 "Kalah Brunt"
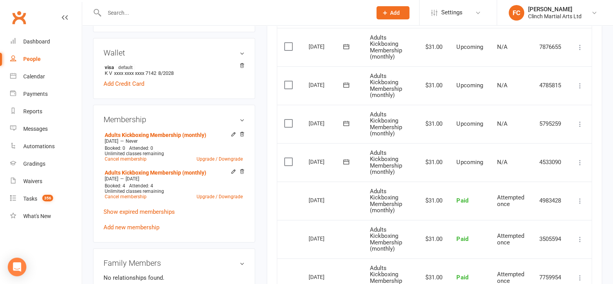
scroll to position [194, 0]
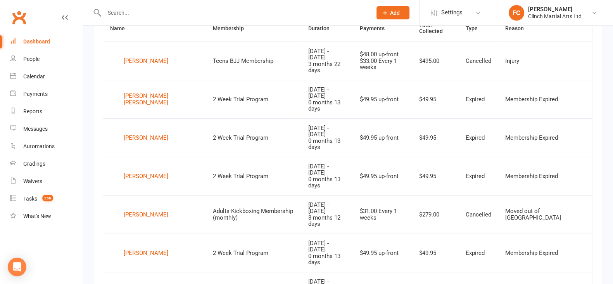
scroll to position [357, 0]
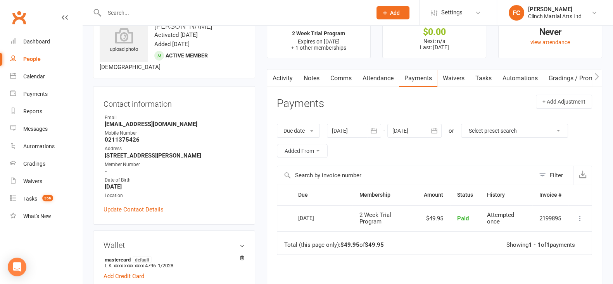
scroll to position [48, 0]
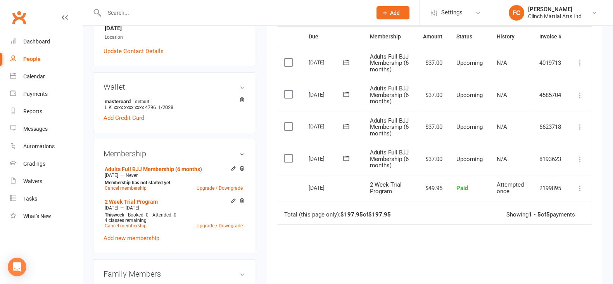
scroll to position [194, 0]
